Goal: Information Seeking & Learning: Learn about a topic

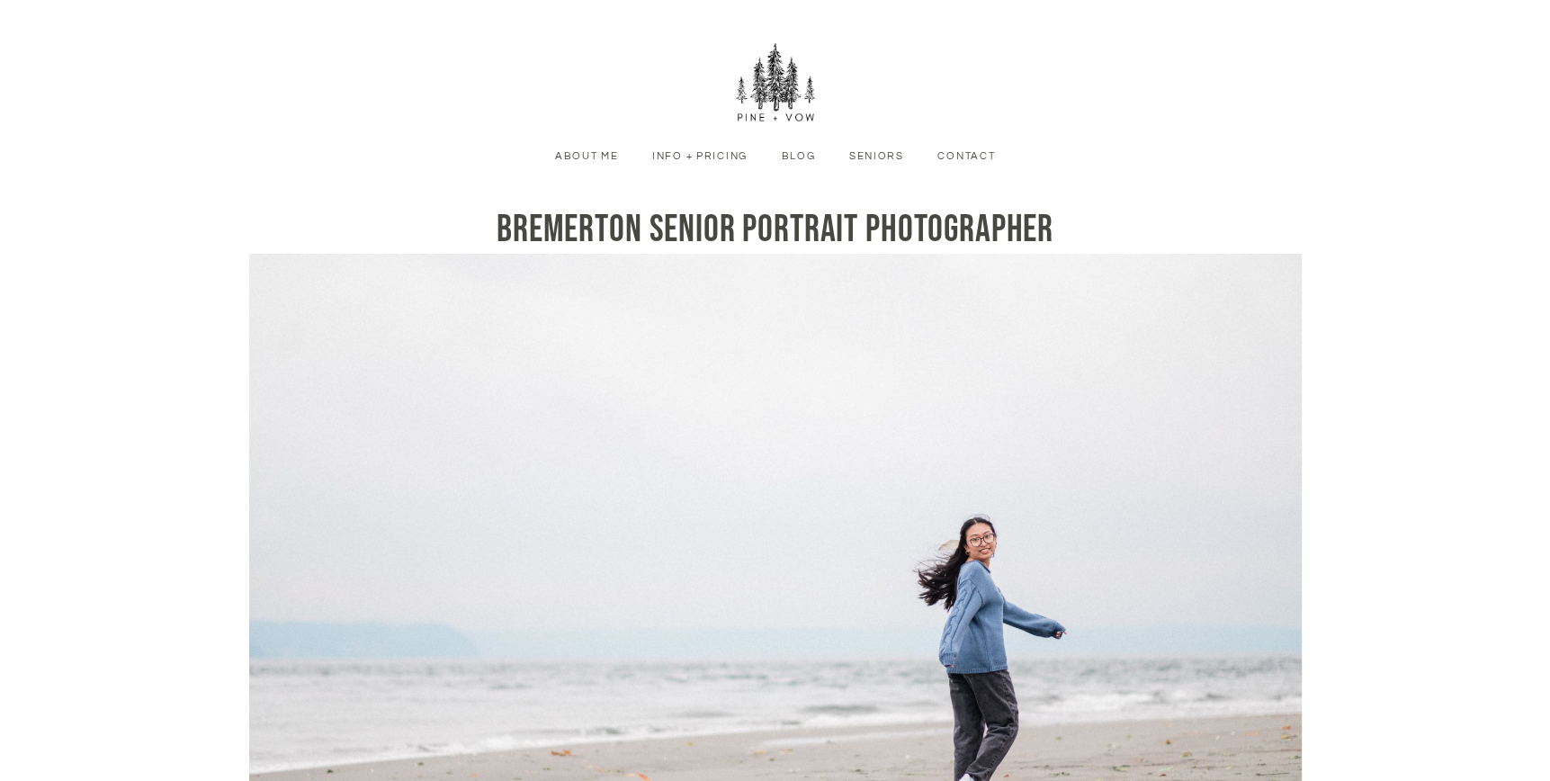
click at [709, 156] on link "Info + Pricing" at bounding box center [700, 156] width 120 height 16
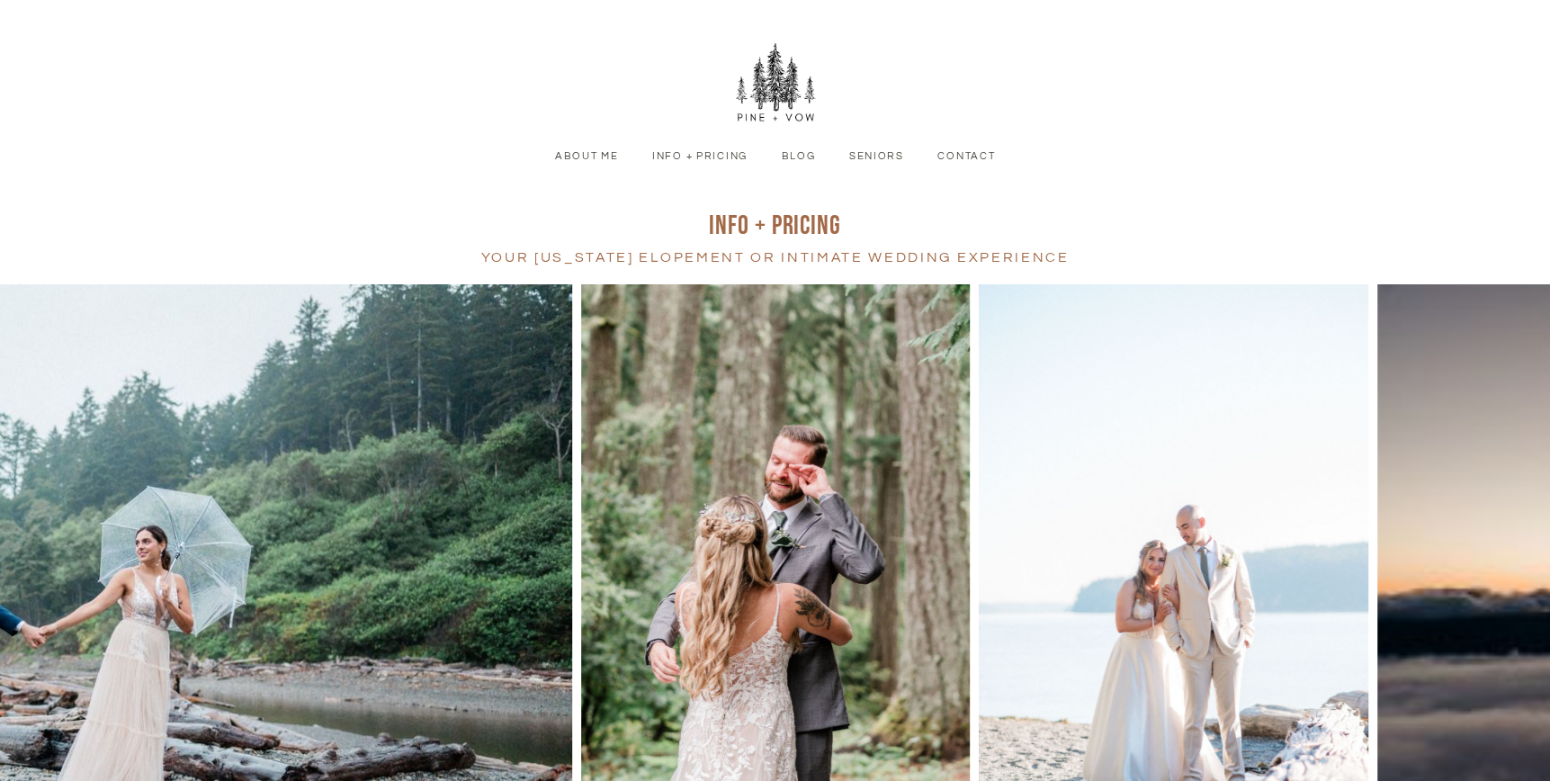
click at [877, 151] on link "Seniors" at bounding box center [877, 156] width 80 height 16
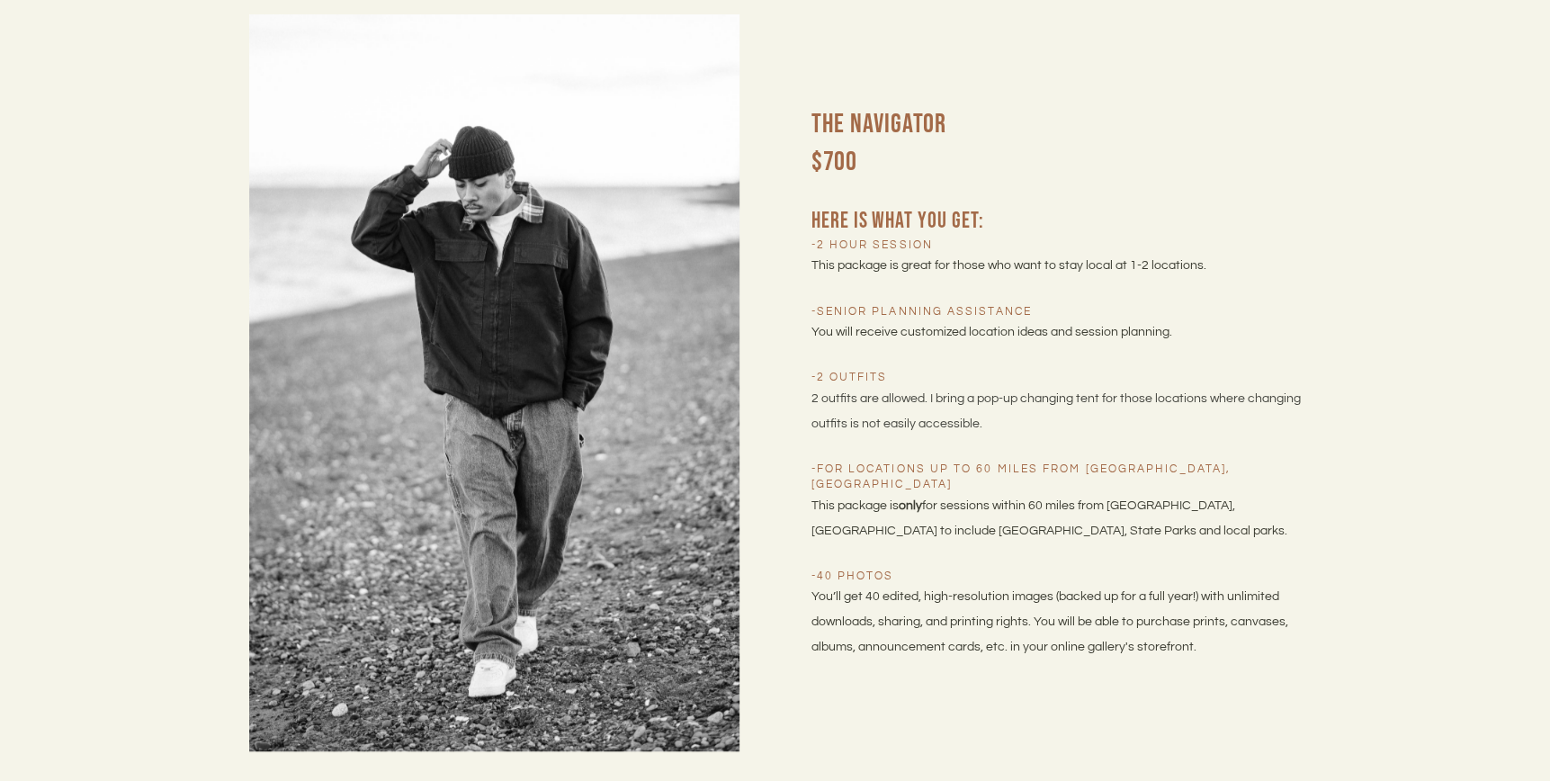
scroll to position [6119, 0]
